Goal: Task Accomplishment & Management: Manage account settings

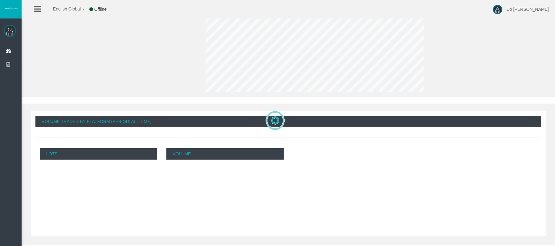
scroll to position [82, 0]
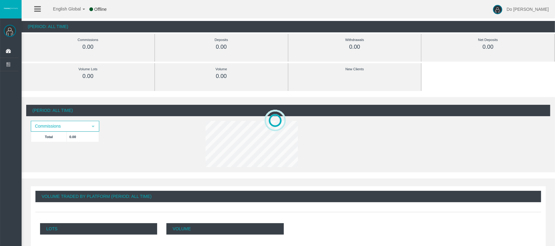
scroll to position [41, 0]
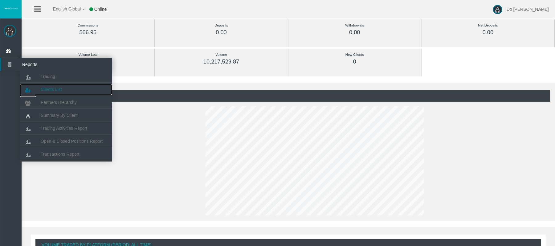
click at [54, 88] on span "Clients List" at bounding box center [51, 89] width 21 height 5
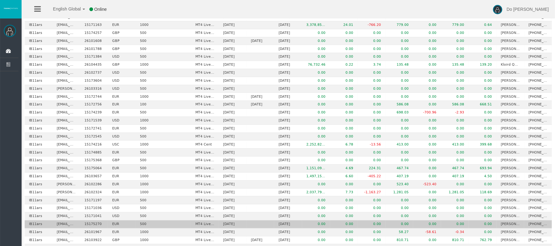
scroll to position [260, 0]
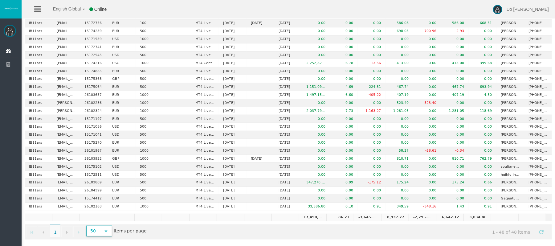
click at [109, 231] on span "select" at bounding box center [106, 231] width 11 height 10
click at [108, 220] on li "1000" at bounding box center [100, 225] width 24 height 10
